Goal: Task Accomplishment & Management: Complete application form

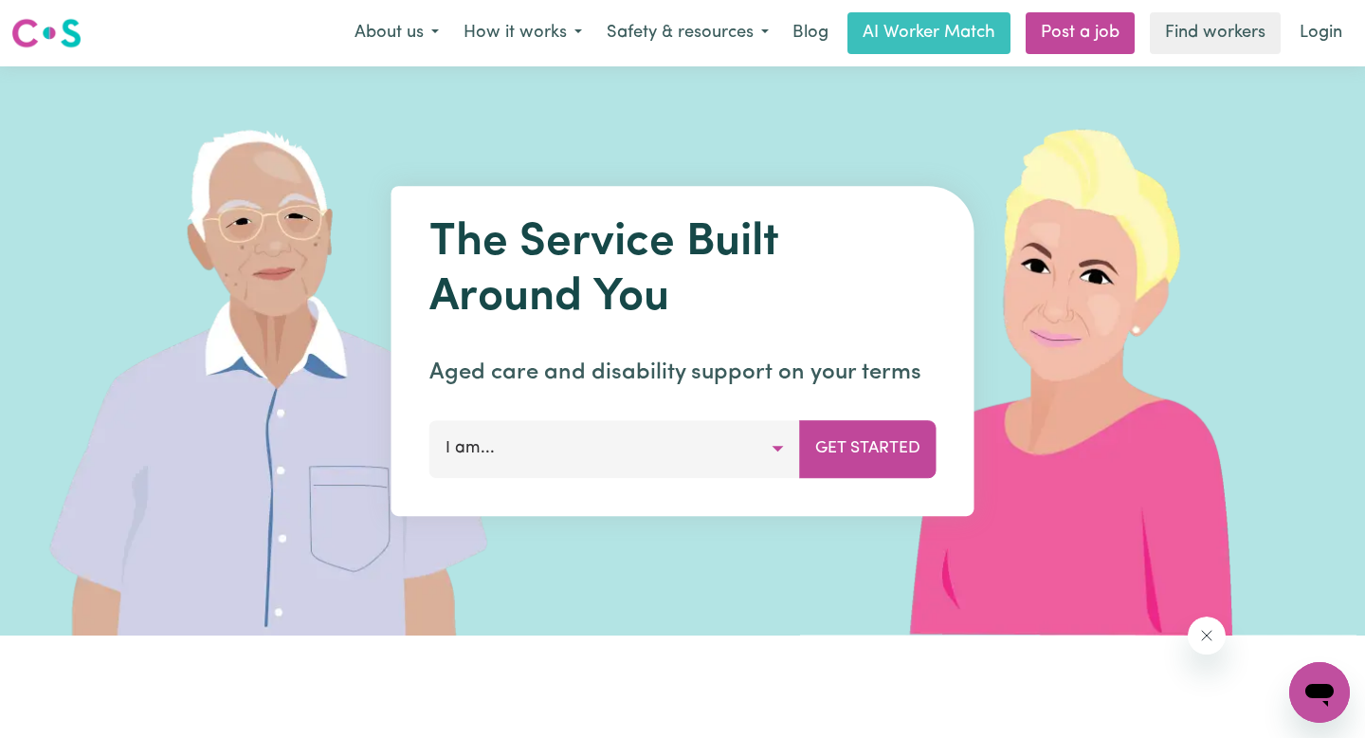
click at [704, 461] on button "I am..." at bounding box center [614, 448] width 371 height 57
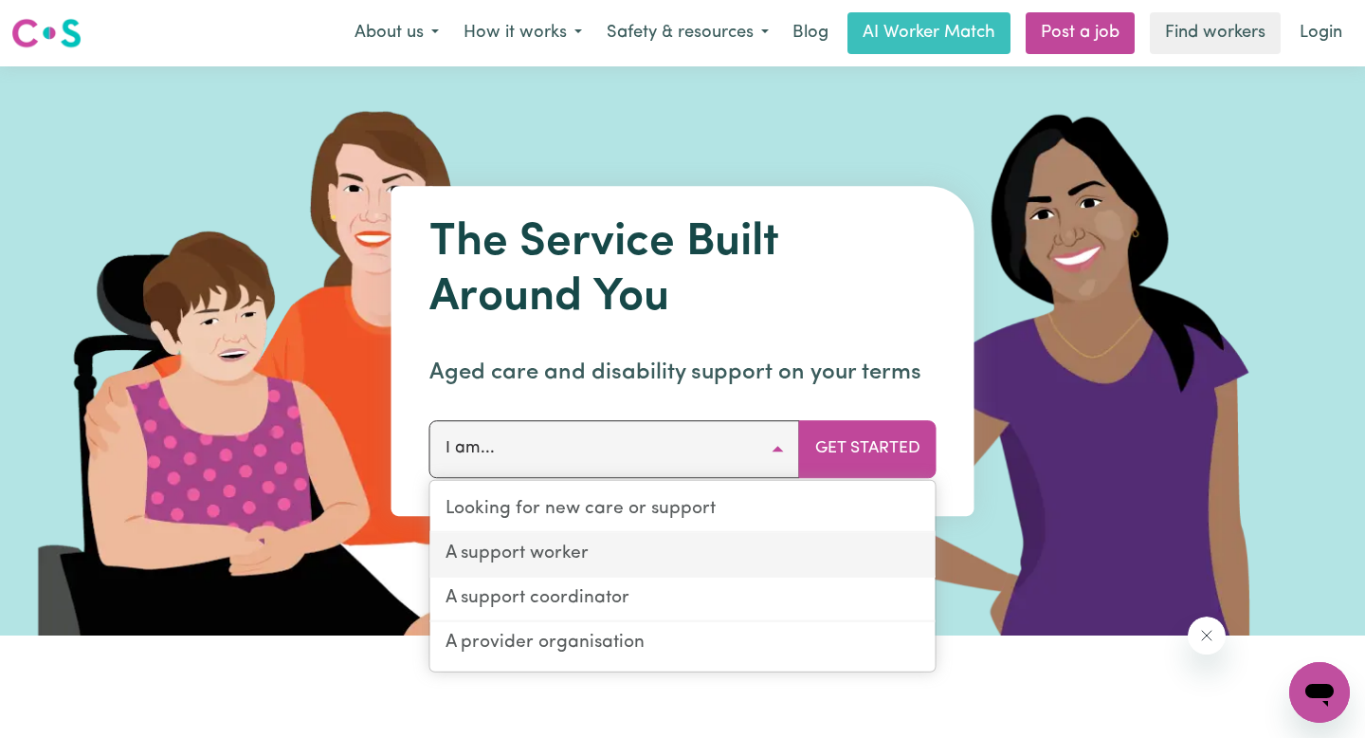
click at [630, 550] on link "A support worker" at bounding box center [682, 555] width 505 height 45
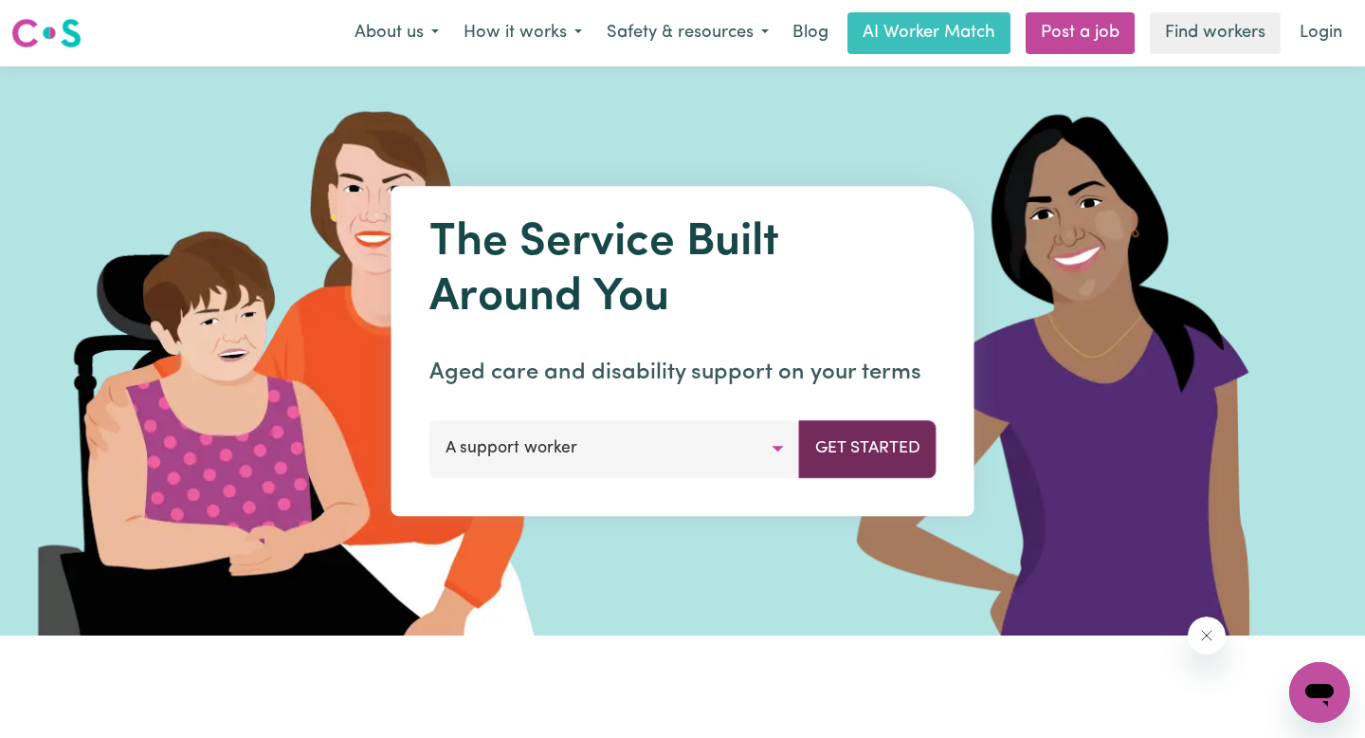
click at [883, 432] on button "Get Started" at bounding box center [867, 448] width 137 height 57
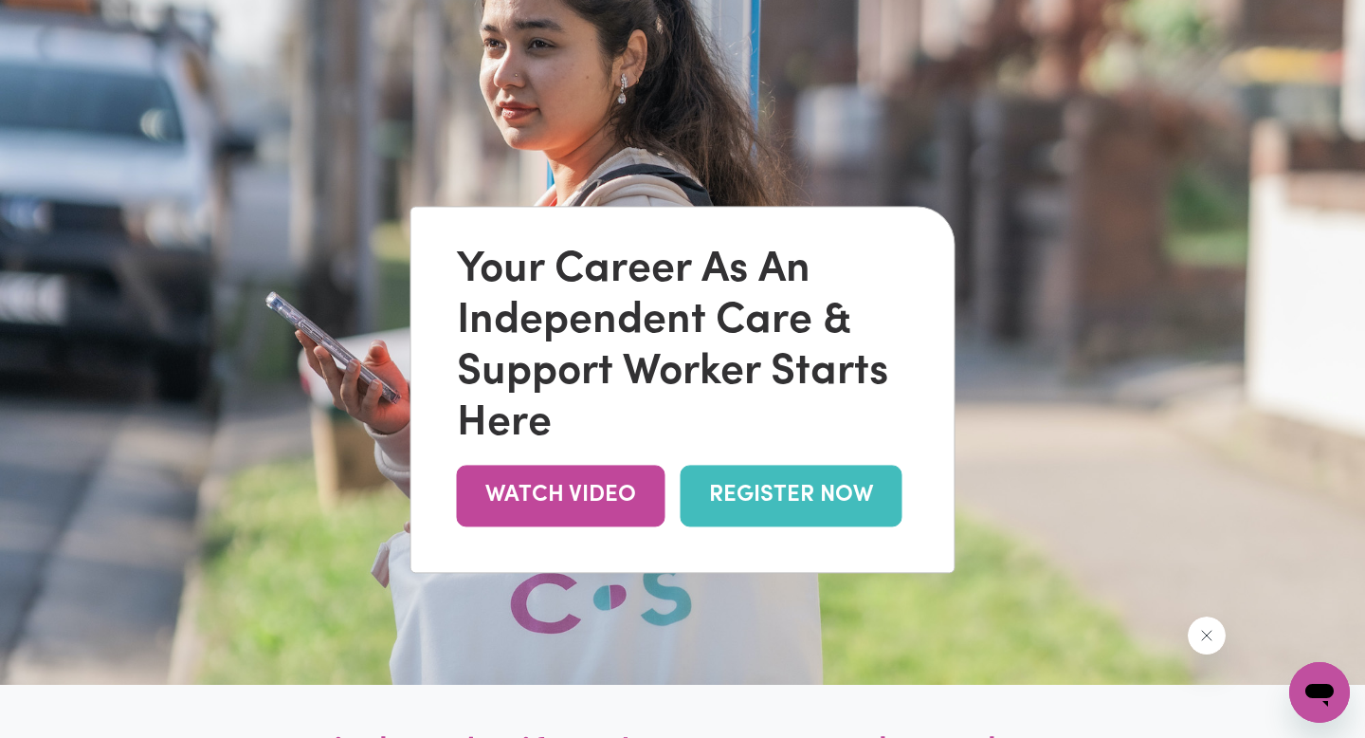
scroll to position [122, 0]
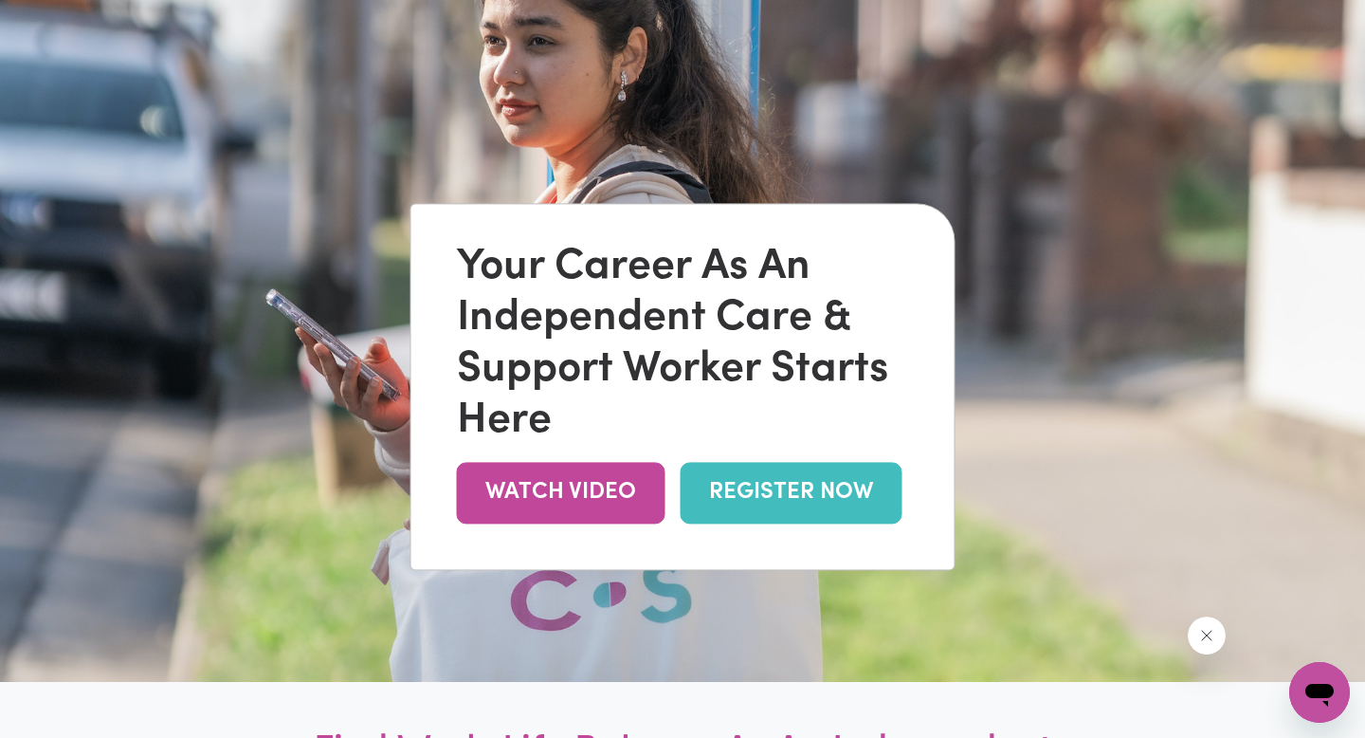
click at [802, 490] on link "REGISTER NOW" at bounding box center [792, 493] width 222 height 62
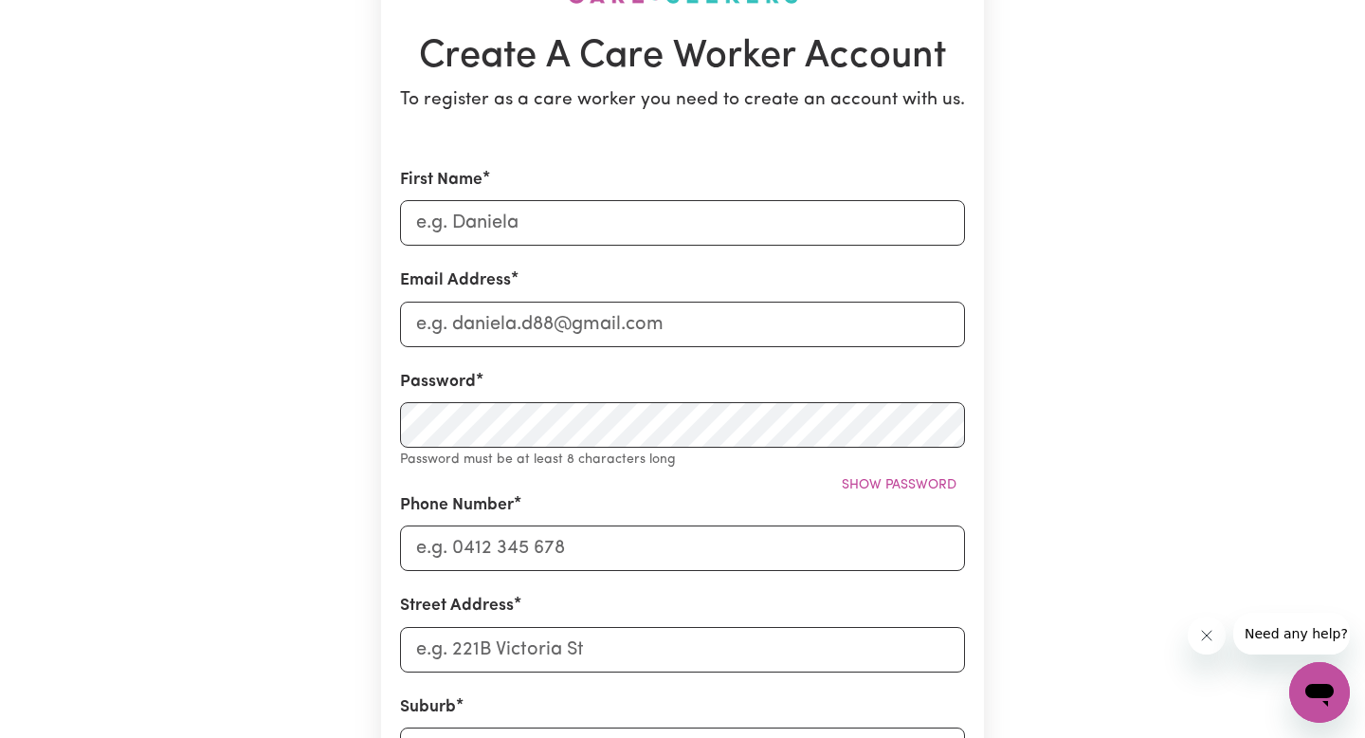
scroll to position [179, 0]
click at [592, 220] on input "First Name" at bounding box center [682, 222] width 565 height 46
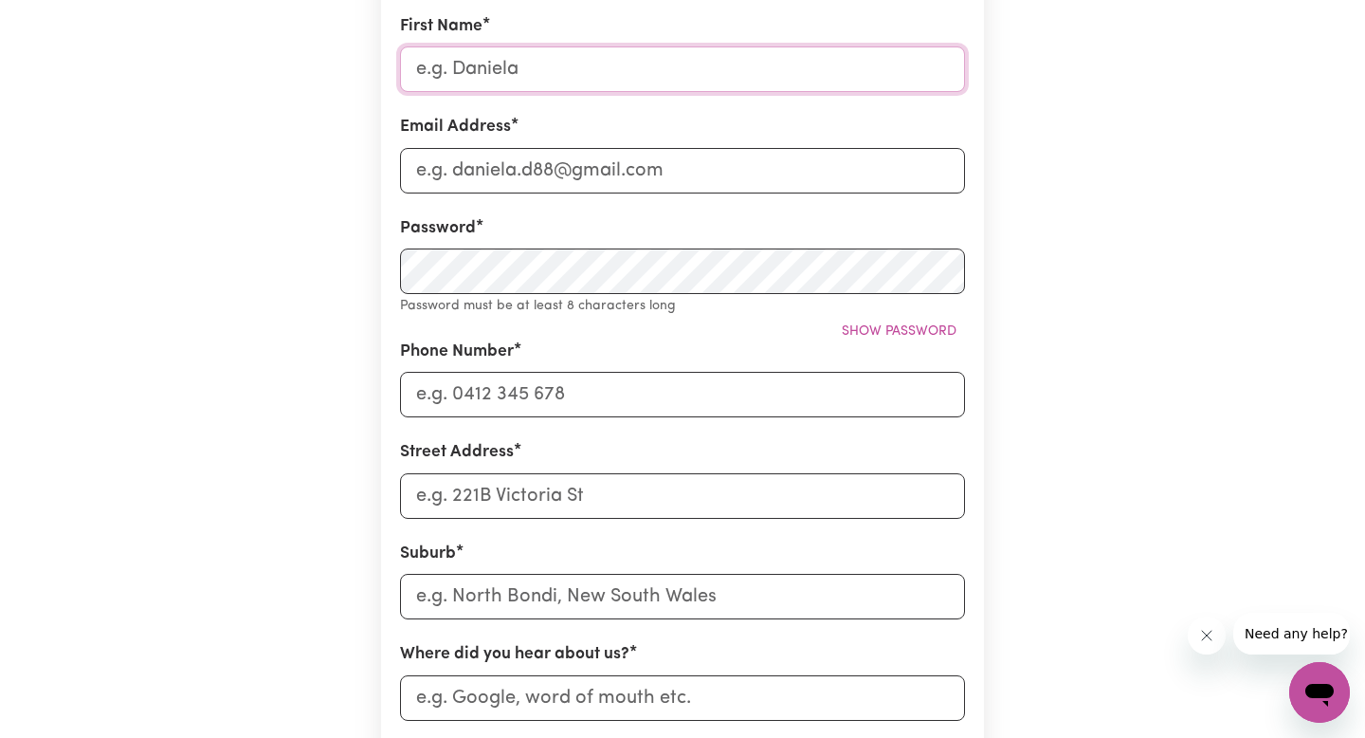
scroll to position [0, 0]
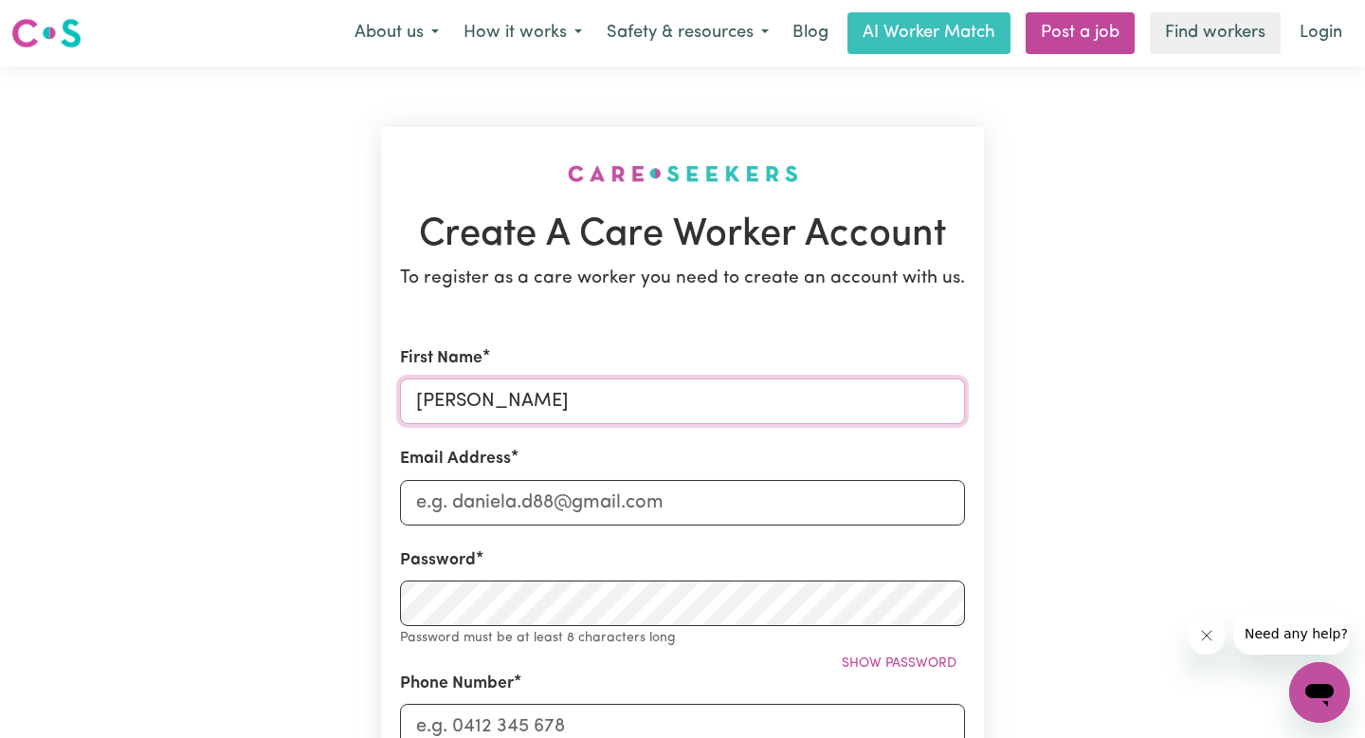
type input "[PERSON_NAME]"
click at [602, 482] on input "Email Address" at bounding box center [682, 503] width 565 height 46
type input "[PERSON_NAME][EMAIL_ADDRESS][DOMAIN_NAME]"
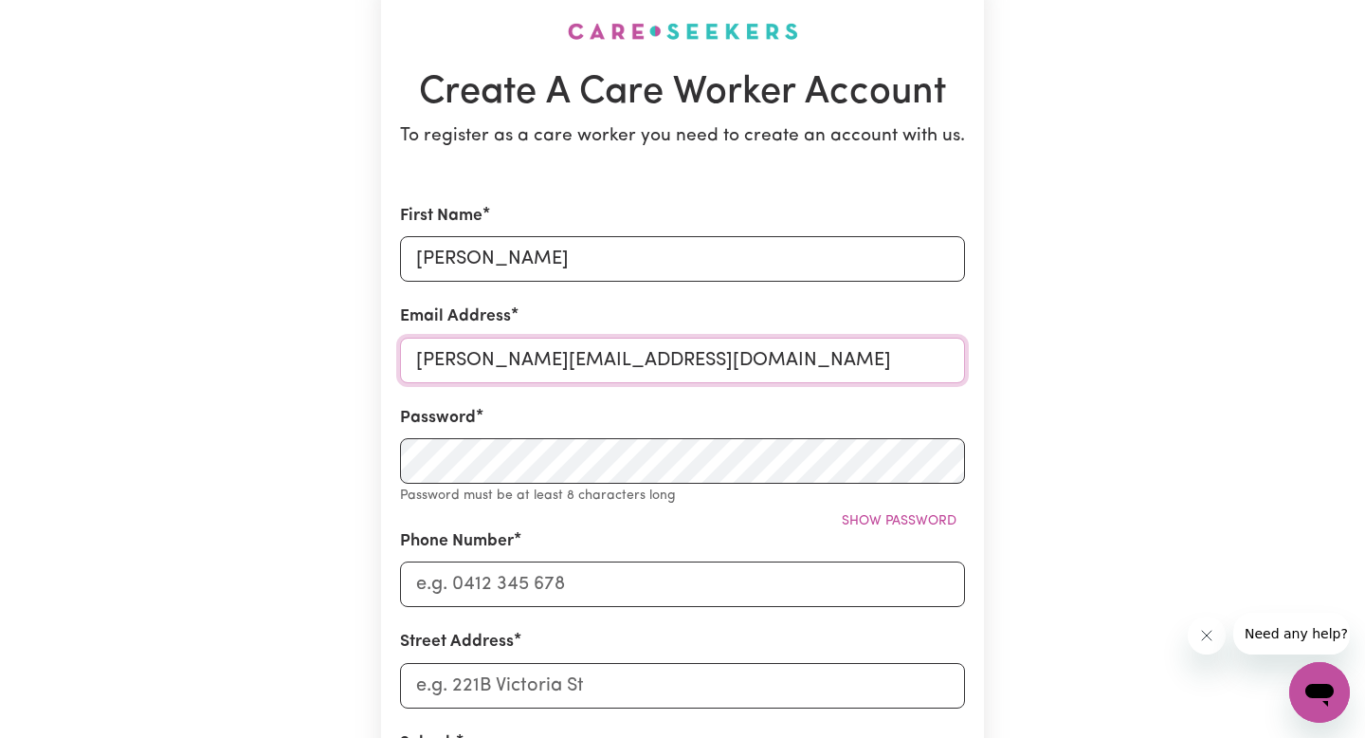
scroll to position [144, 0]
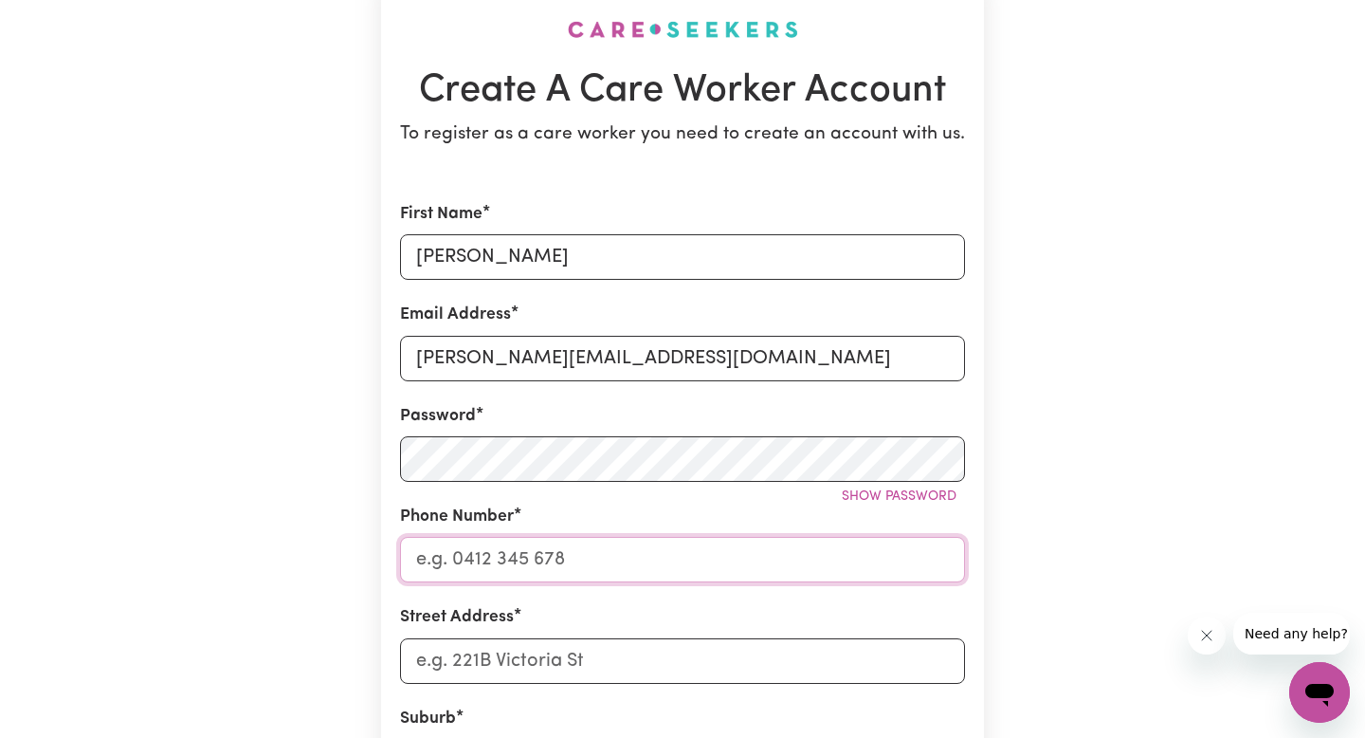
click at [646, 570] on input "Phone Number" at bounding box center [682, 560] width 565 height 46
type input "0493975185"
click at [631, 655] on input "Street Address" at bounding box center [682, 661] width 565 height 46
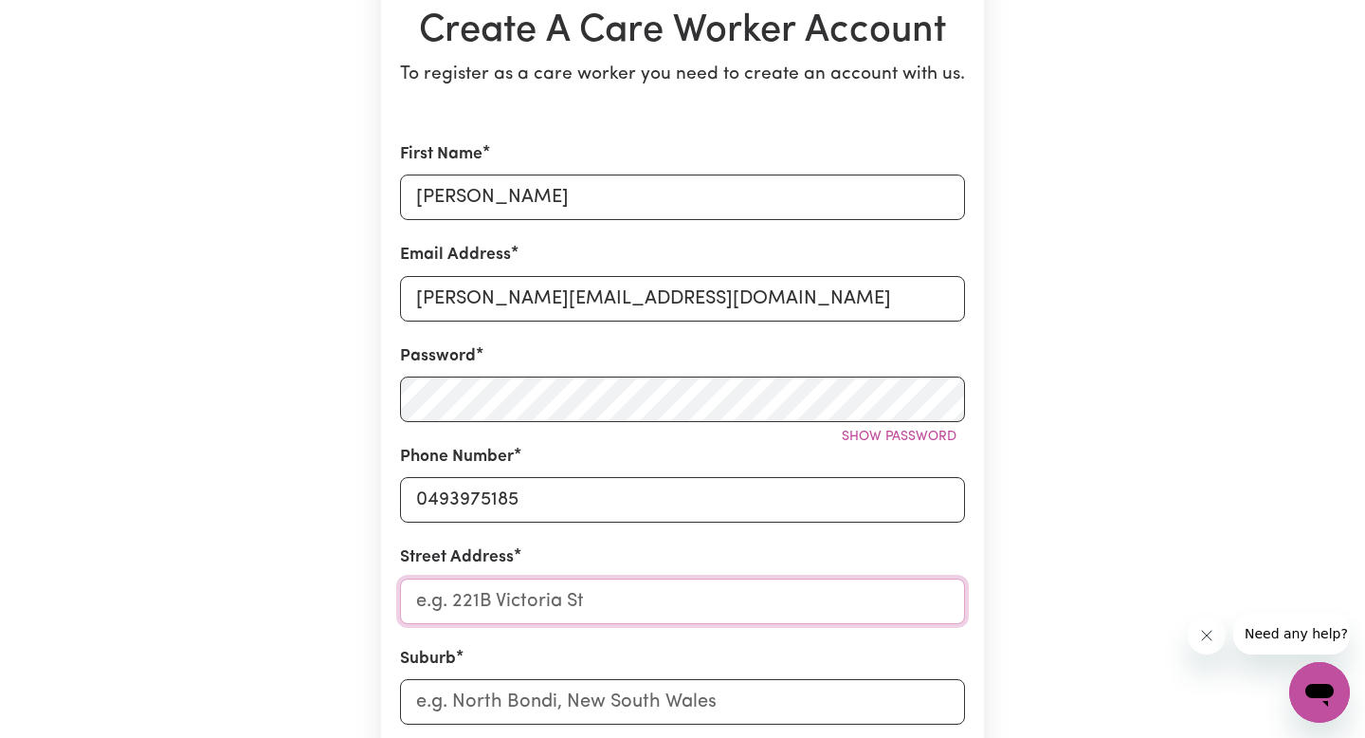
scroll to position [301, 0]
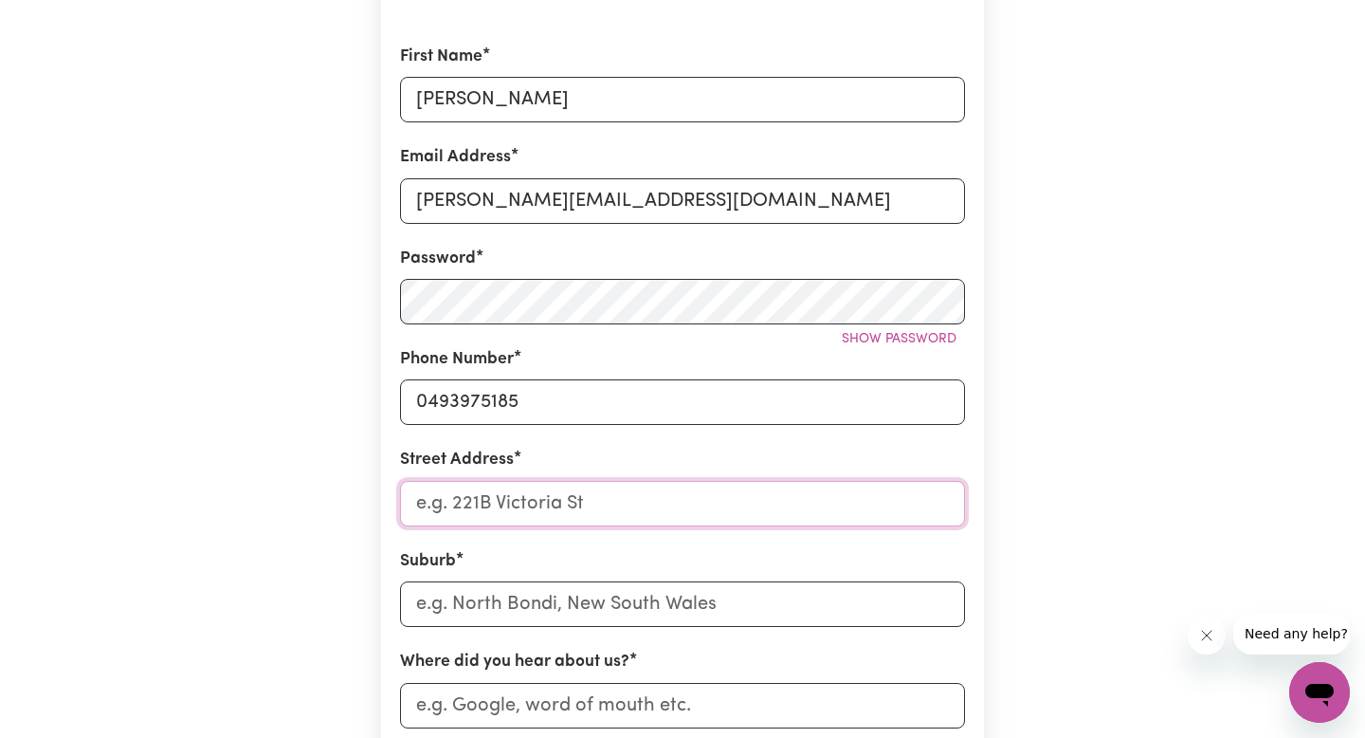
click at [628, 501] on input "Street Address" at bounding box center [682, 504] width 565 height 46
type input "[STREET_ADDRESS]"
click at [638, 549] on div "Suburb" at bounding box center [682, 588] width 565 height 78
click at [632, 611] on input "text" at bounding box center [682, 604] width 565 height 46
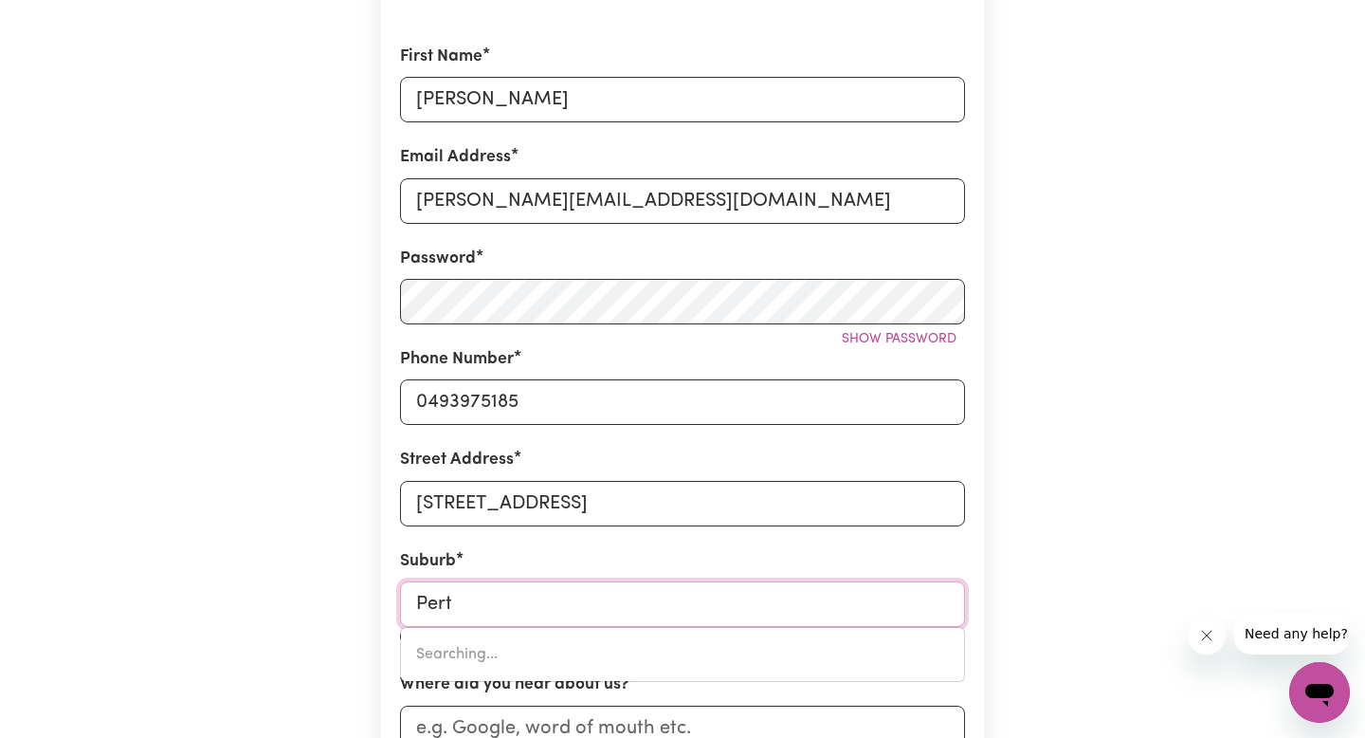
type input "[GEOGRAPHIC_DATA]"
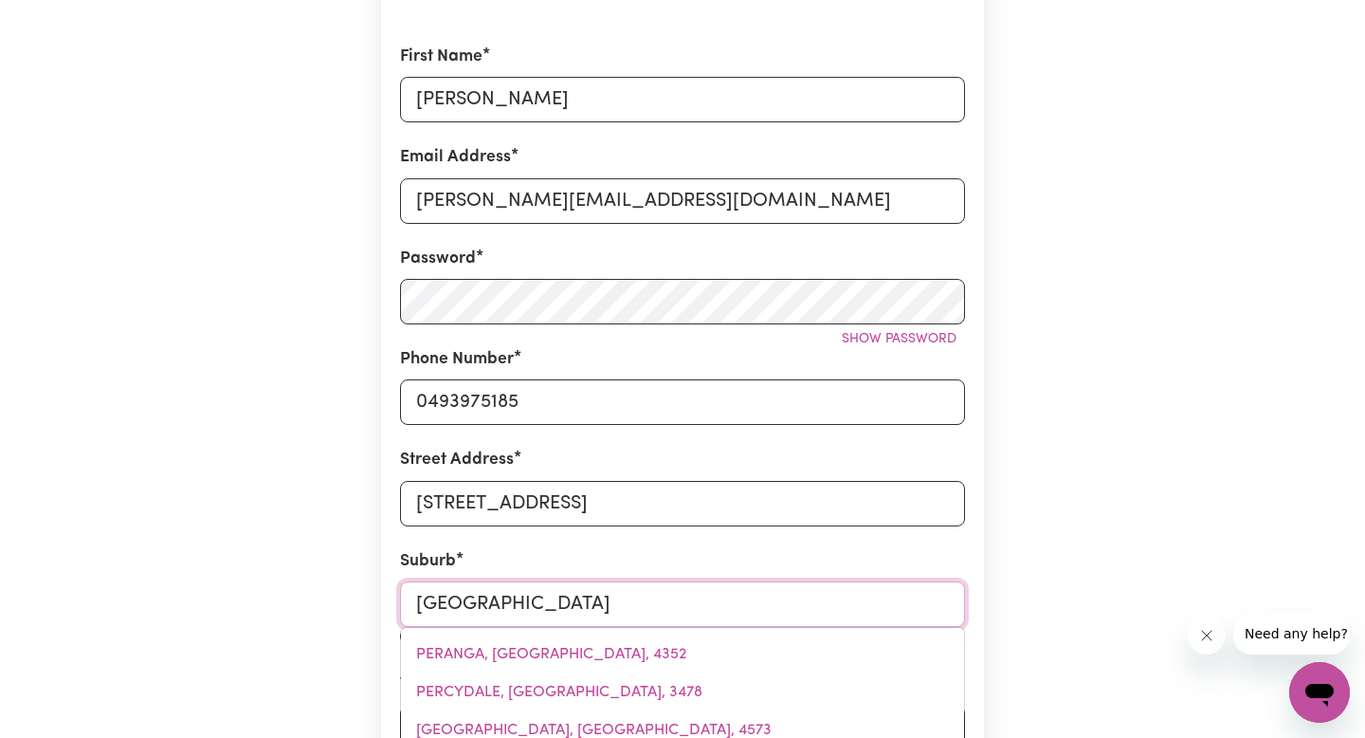
type input "[GEOGRAPHIC_DATA], [GEOGRAPHIC_DATA], 7300"
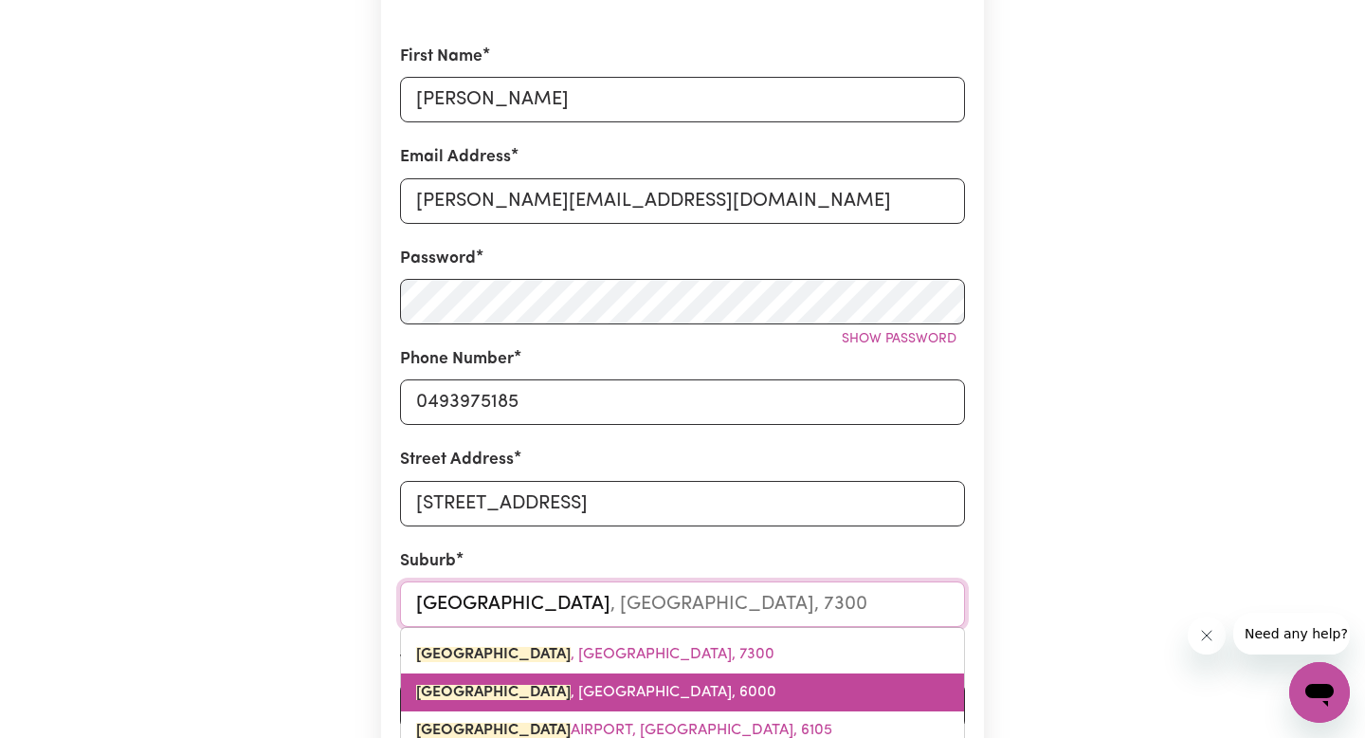
click at [664, 685] on link "[GEOGRAPHIC_DATA] , [GEOGRAPHIC_DATA], 6000" at bounding box center [682, 692] width 563 height 38
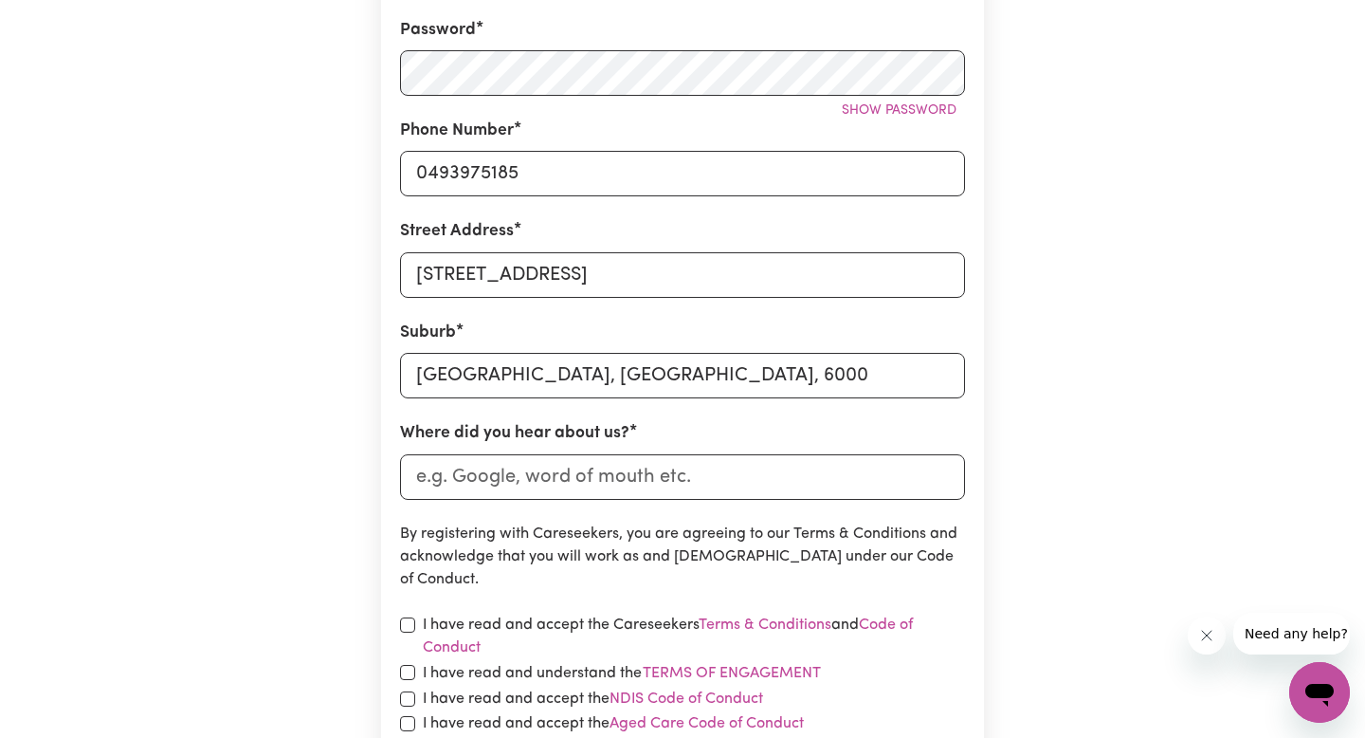
scroll to position [546, 0]
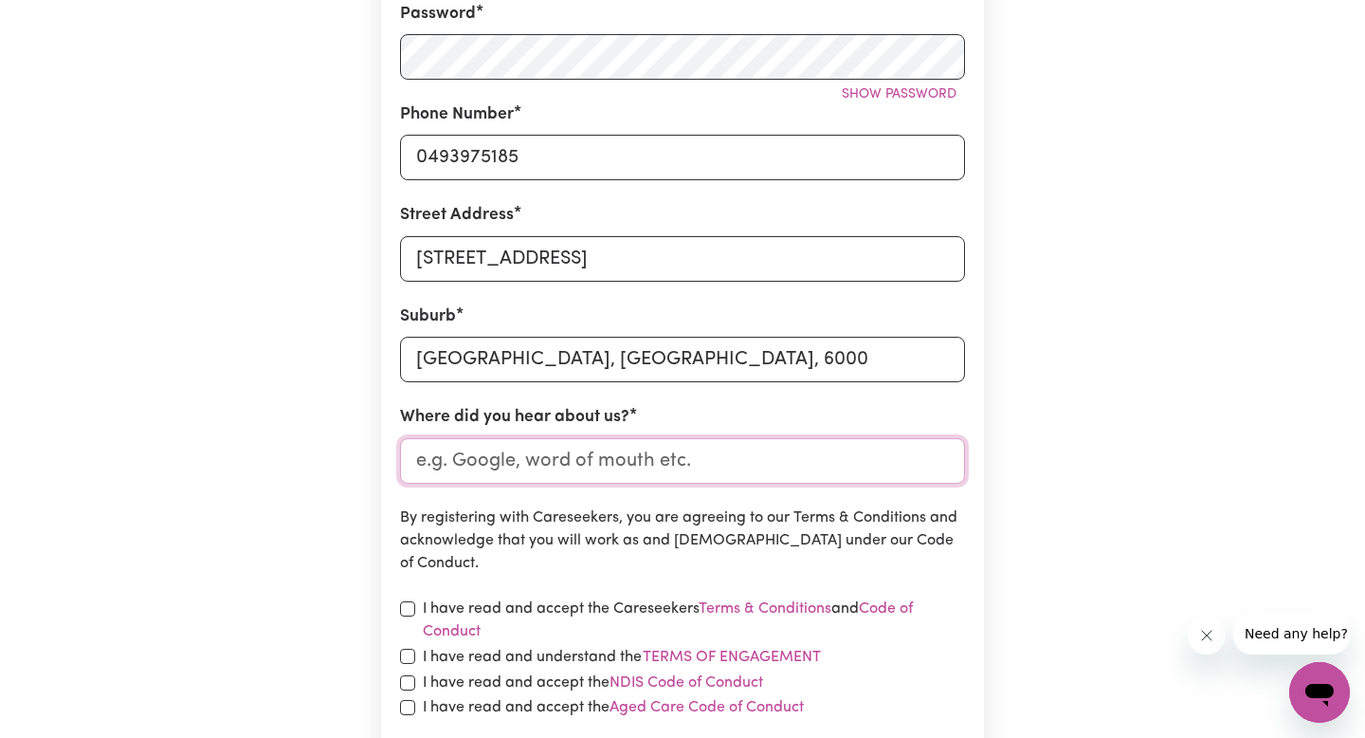
click at [660, 459] on input "Where did you hear about us?" at bounding box center [682, 461] width 565 height 46
type input "g"
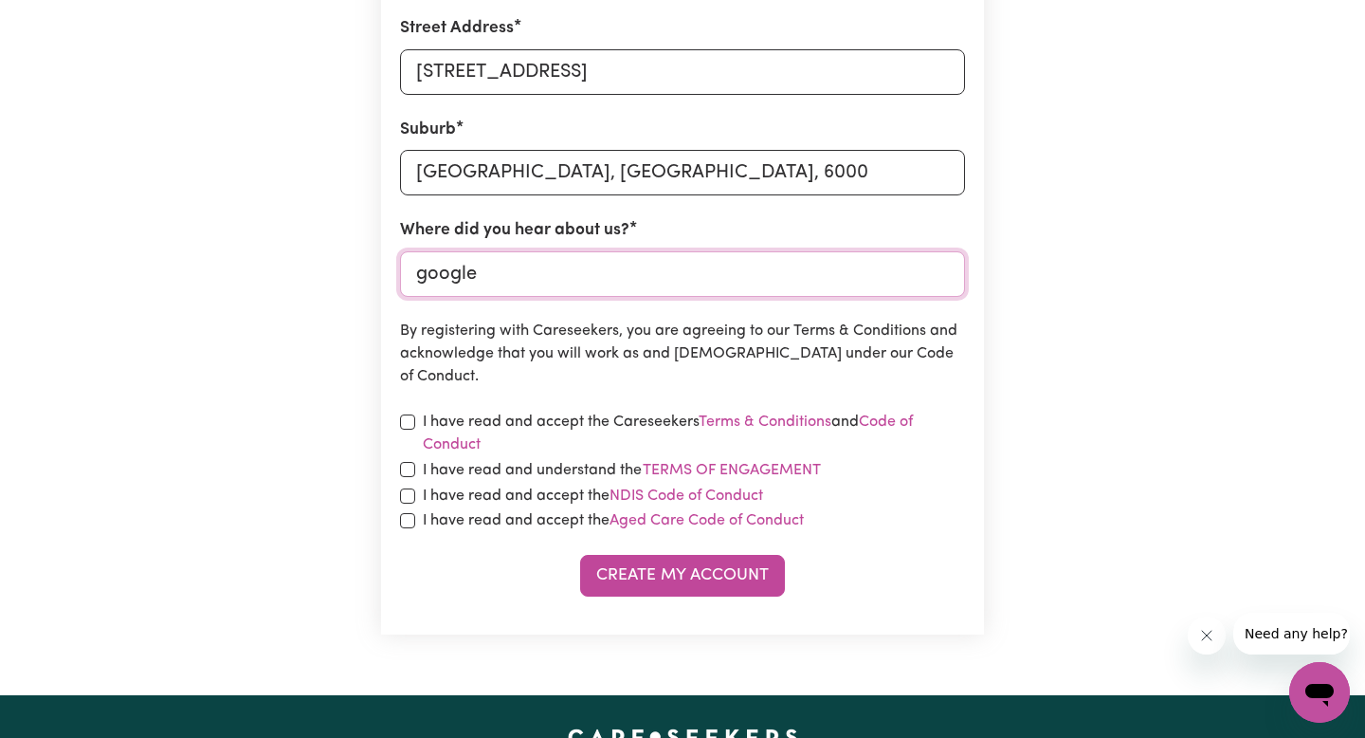
scroll to position [744, 0]
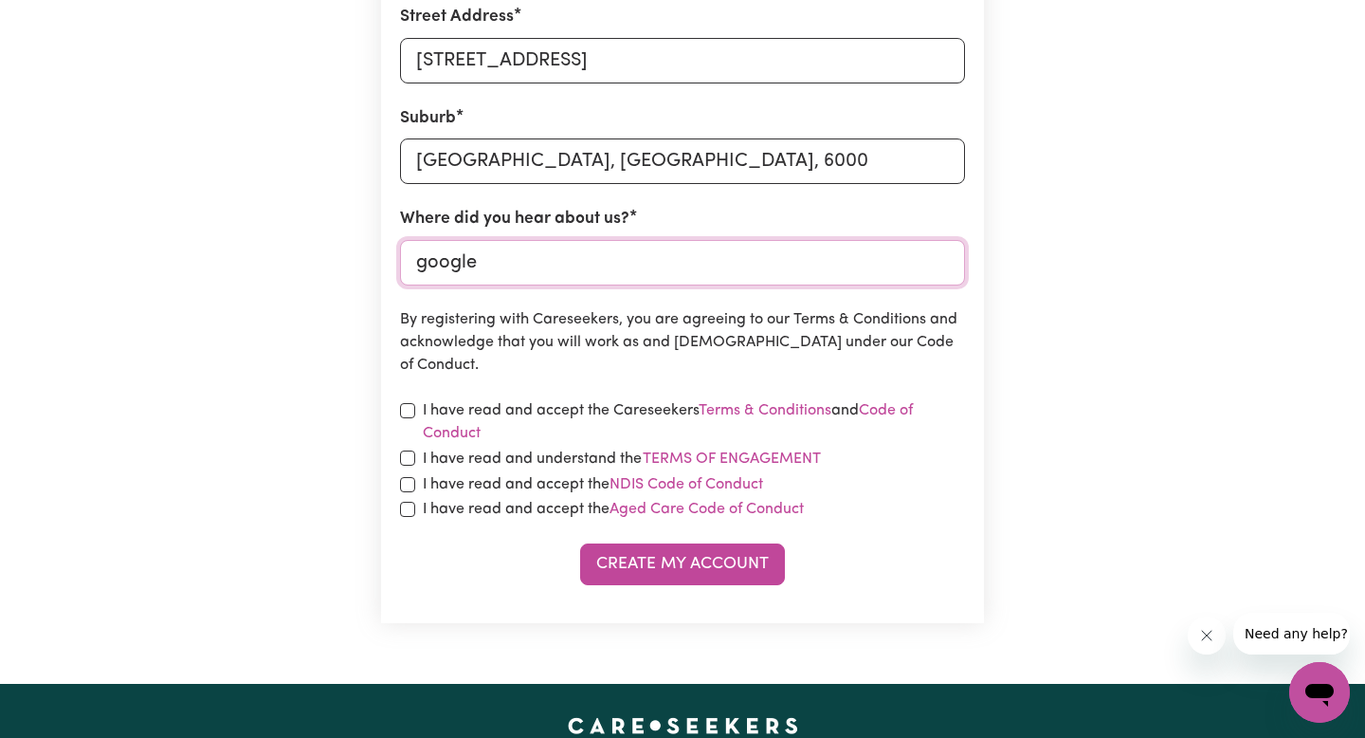
type input "google"
click at [408, 407] on input "checkbox" at bounding box center [407, 410] width 15 height 15
checkbox input "true"
click at [410, 456] on input "checkbox" at bounding box center [407, 457] width 15 height 15
checkbox input "true"
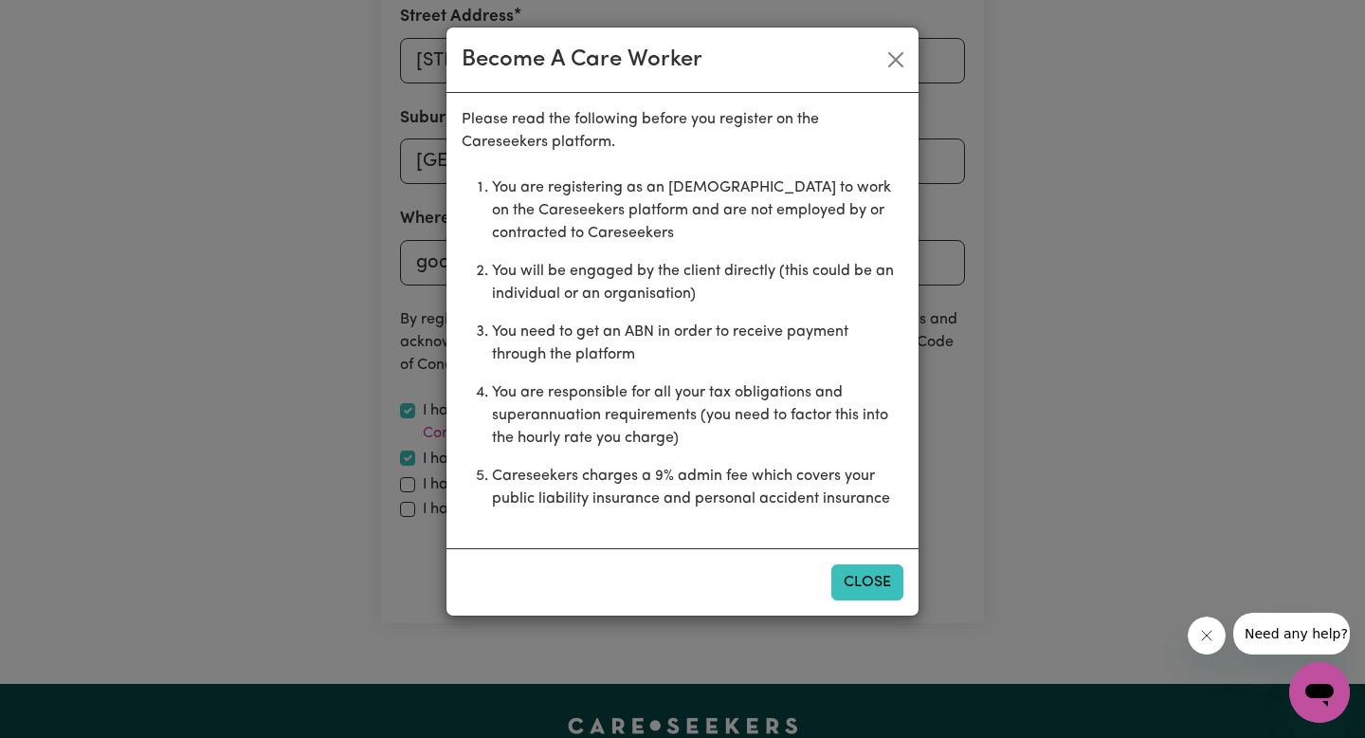
click at [878, 581] on button "Close" at bounding box center [867, 582] width 72 height 36
